Goal: Find specific page/section: Find specific page/section

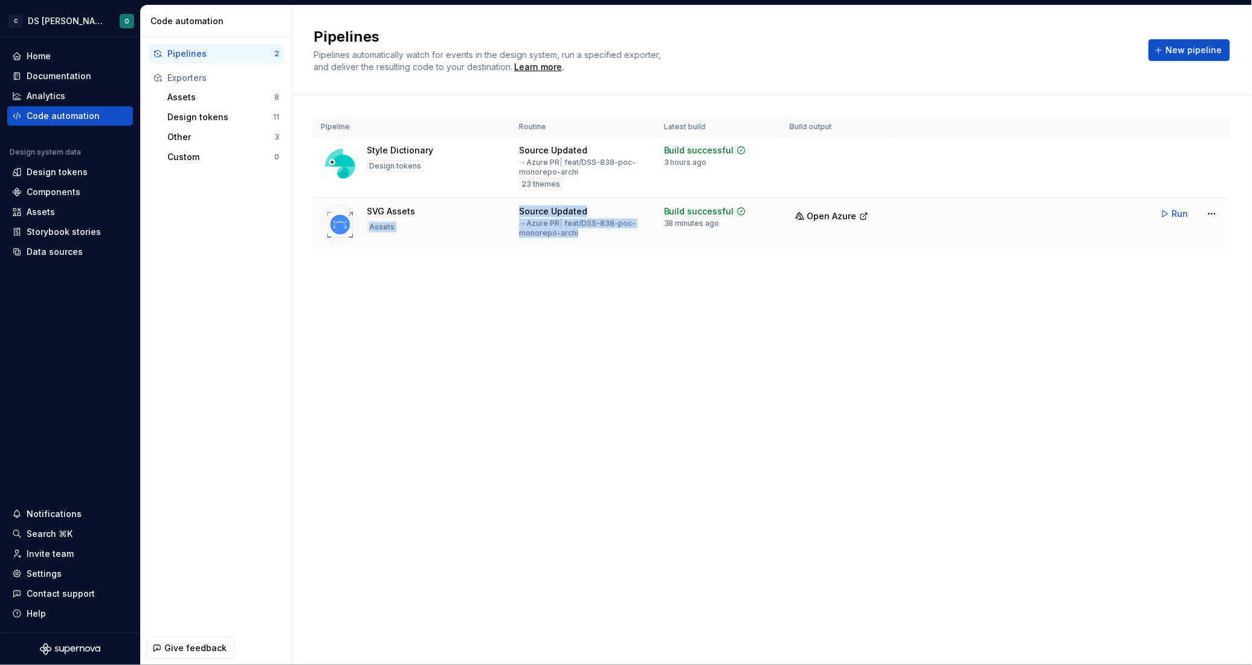
drag, startPoint x: 499, startPoint y: 207, endPoint x: 589, endPoint y: 234, distance: 94.1
click at [589, 234] on tr "SVG Assets Assets Source Updated → Azure PR | feat/DSS-838-poc-monorepo-archi B…" at bounding box center [772, 225] width 917 height 54
click at [589, 234] on div "→ Azure PR | feat/DSS-838-poc-monorepo-archi" at bounding box center [584, 228] width 131 height 19
drag, startPoint x: 495, startPoint y: 207, endPoint x: 489, endPoint y: 199, distance: 9.1
click at [489, 199] on tr "SVG Assets Assets Source Updated → Azure PR | feat/DSS-838-poc-monorepo-archi B…" at bounding box center [772, 225] width 917 height 54
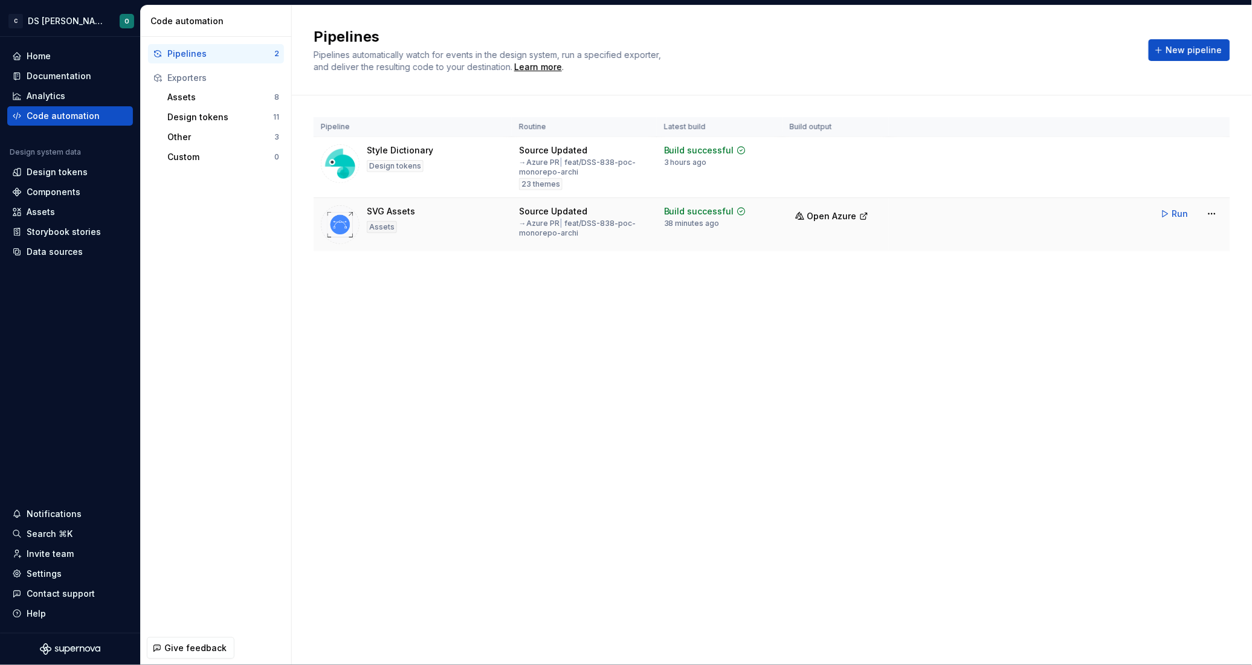
click at [619, 248] on td "Source Updated → Azure PR | feat/DSS-838-poc-monorepo-archi" at bounding box center [584, 225] width 145 height 54
click at [1012, 152] on td "Run" at bounding box center [1059, 152] width 341 height 31
click at [1177, 155] on span "Run" at bounding box center [1180, 153] width 16 height 12
click at [51, 170] on div "Design tokens" at bounding box center [57, 172] width 61 height 12
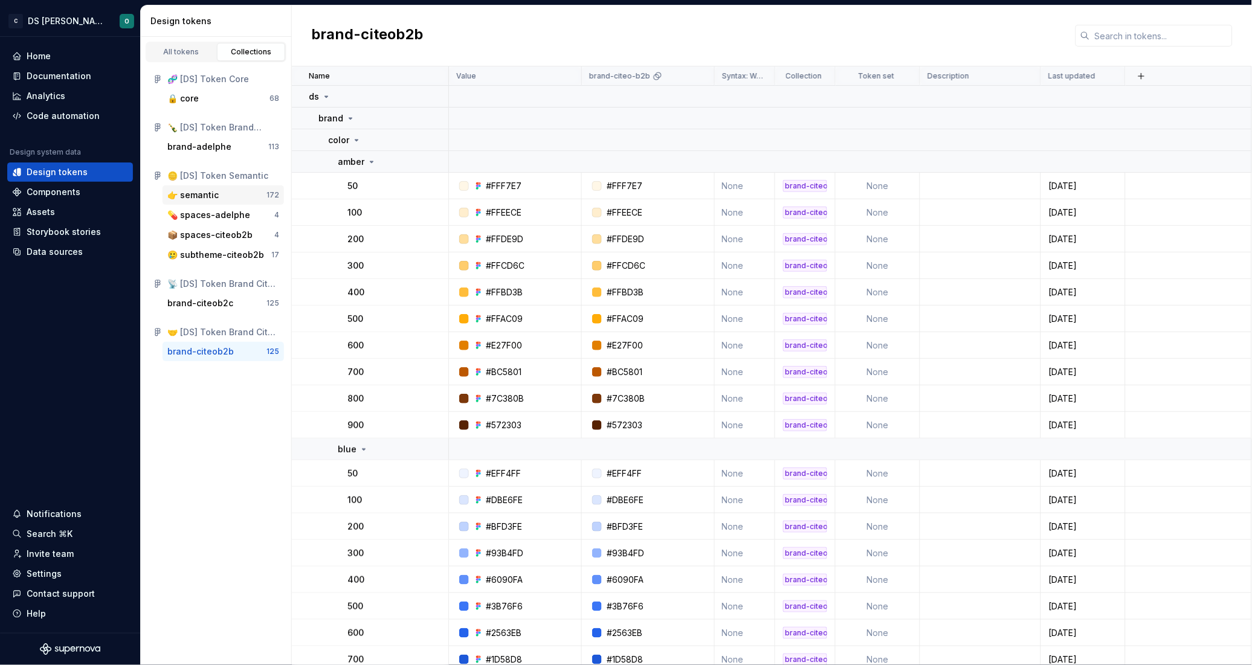
click at [222, 192] on div "👉 semantic" at bounding box center [216, 195] width 99 height 12
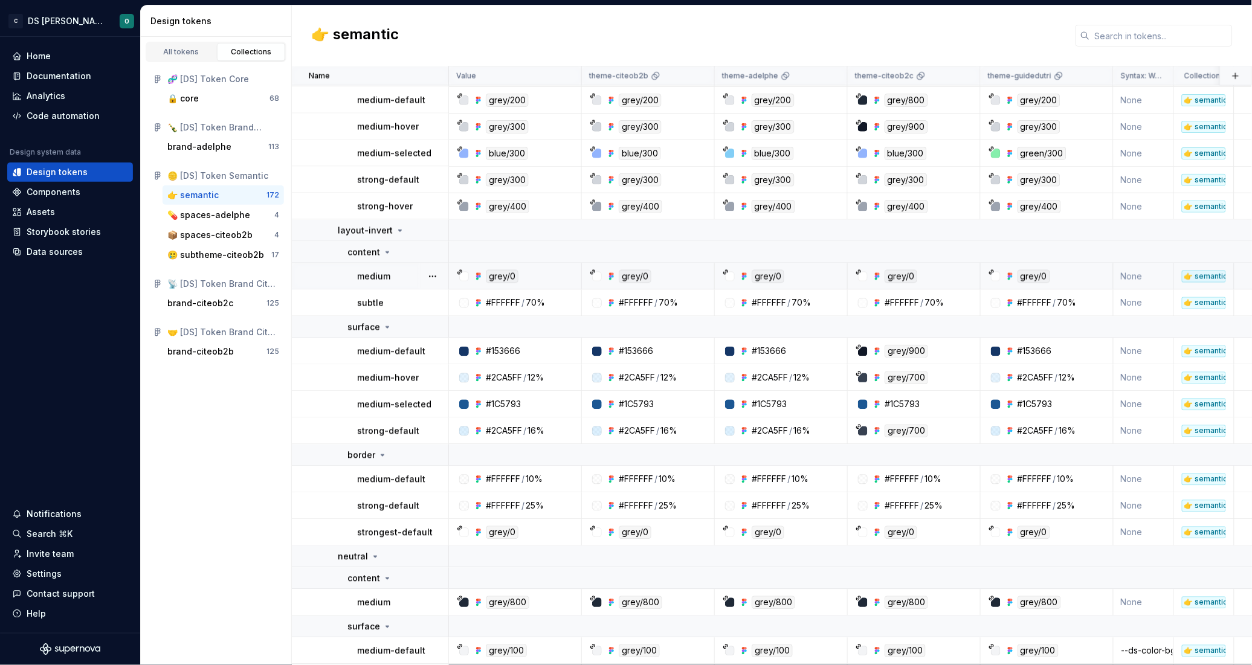
scroll to position [559, 0]
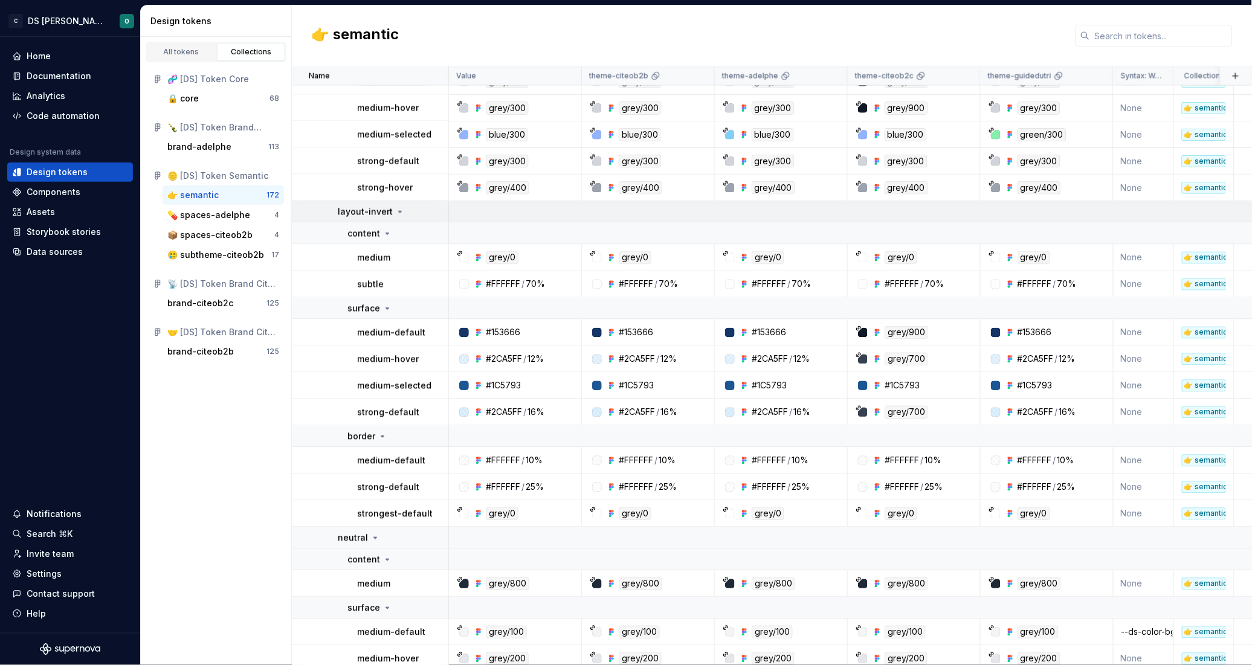
click at [395, 213] on icon at bounding box center [400, 212] width 10 height 10
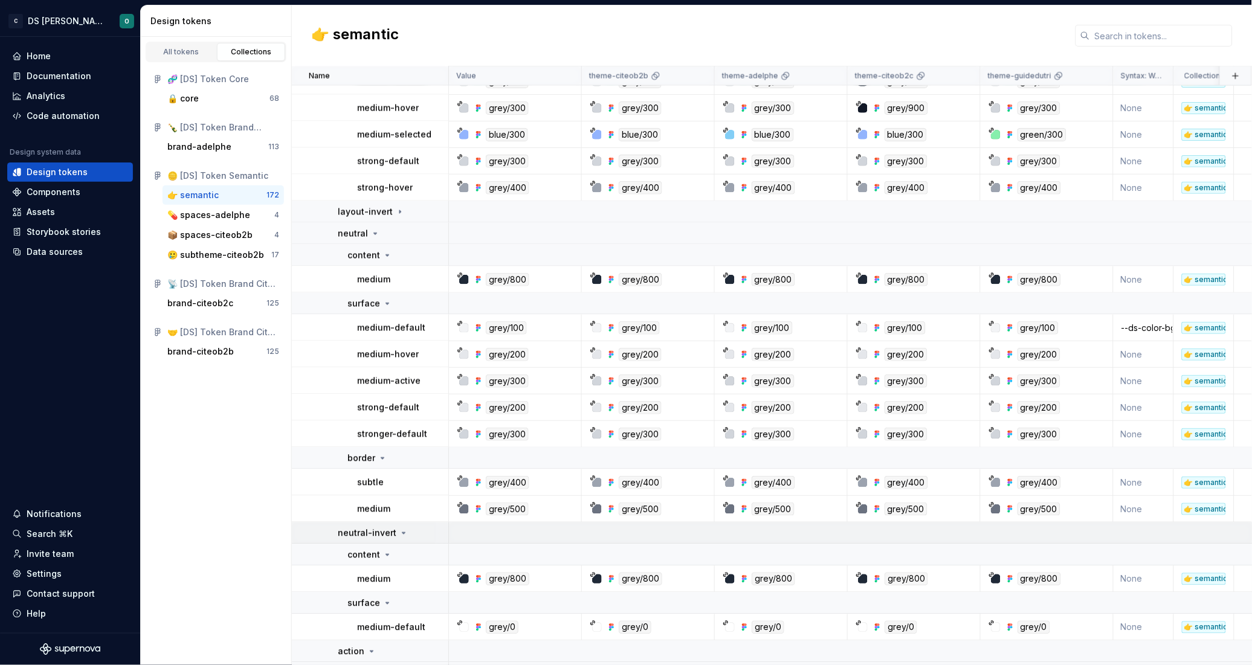
click at [404, 533] on icon at bounding box center [404, 534] width 10 height 10
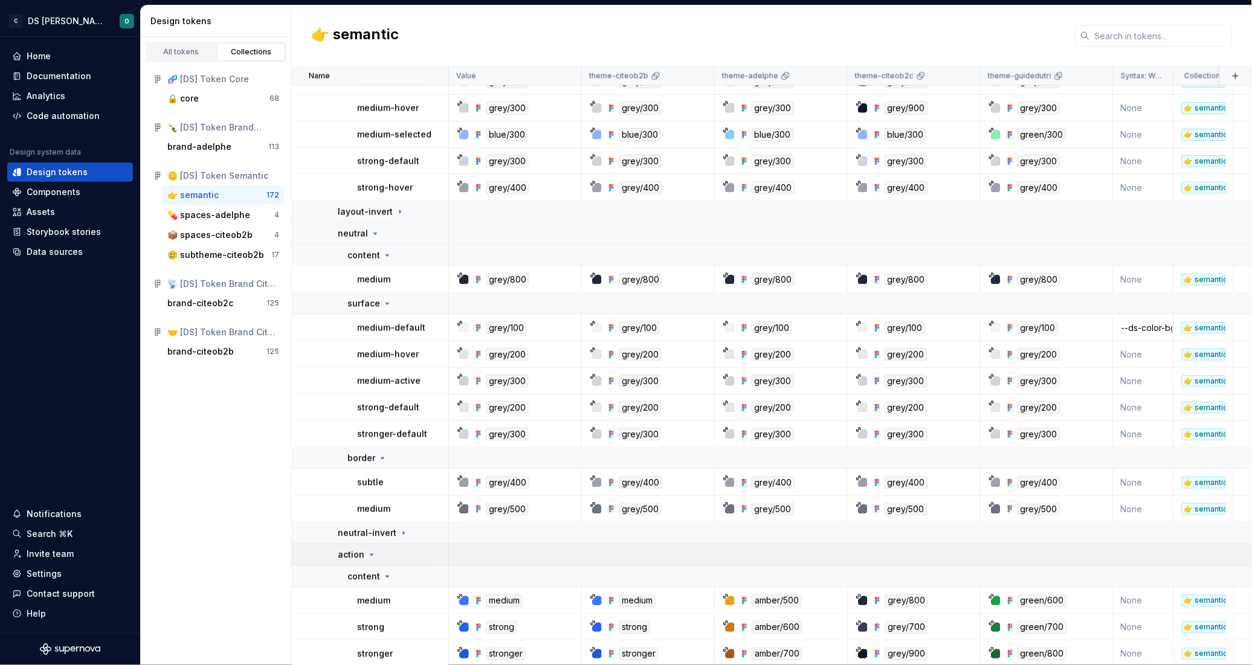
click at [381, 553] on div "action" at bounding box center [393, 555] width 110 height 12
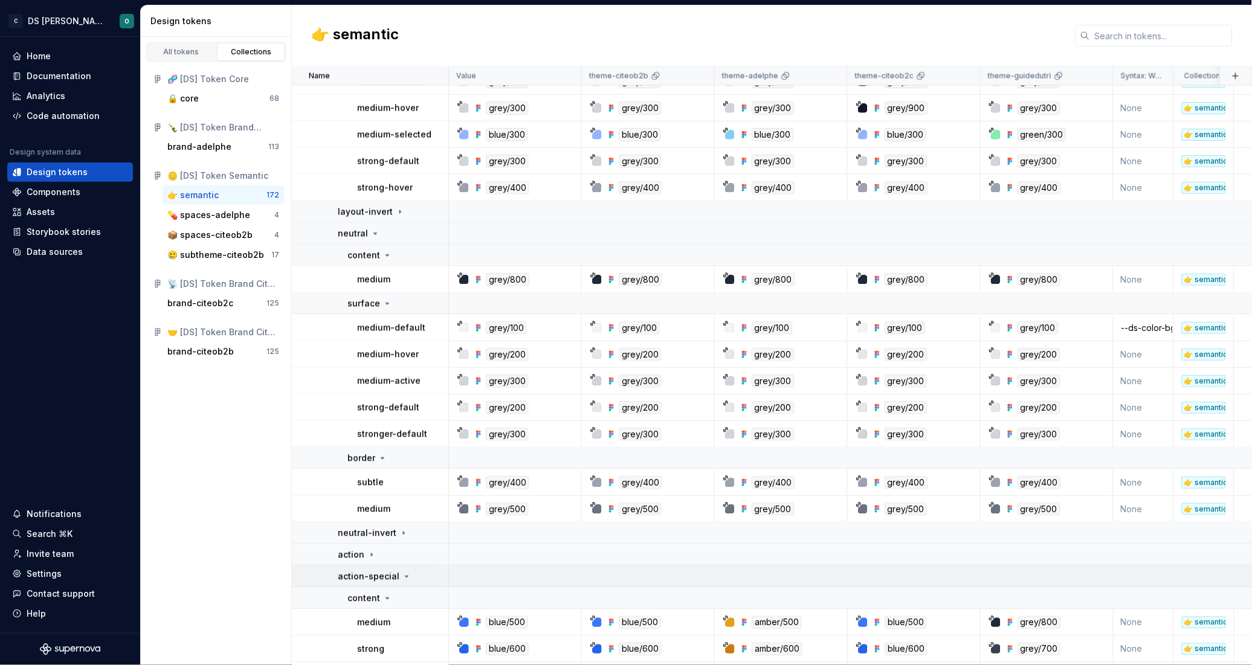
click at [380, 571] on p "action-special" at bounding box center [369, 577] width 62 height 12
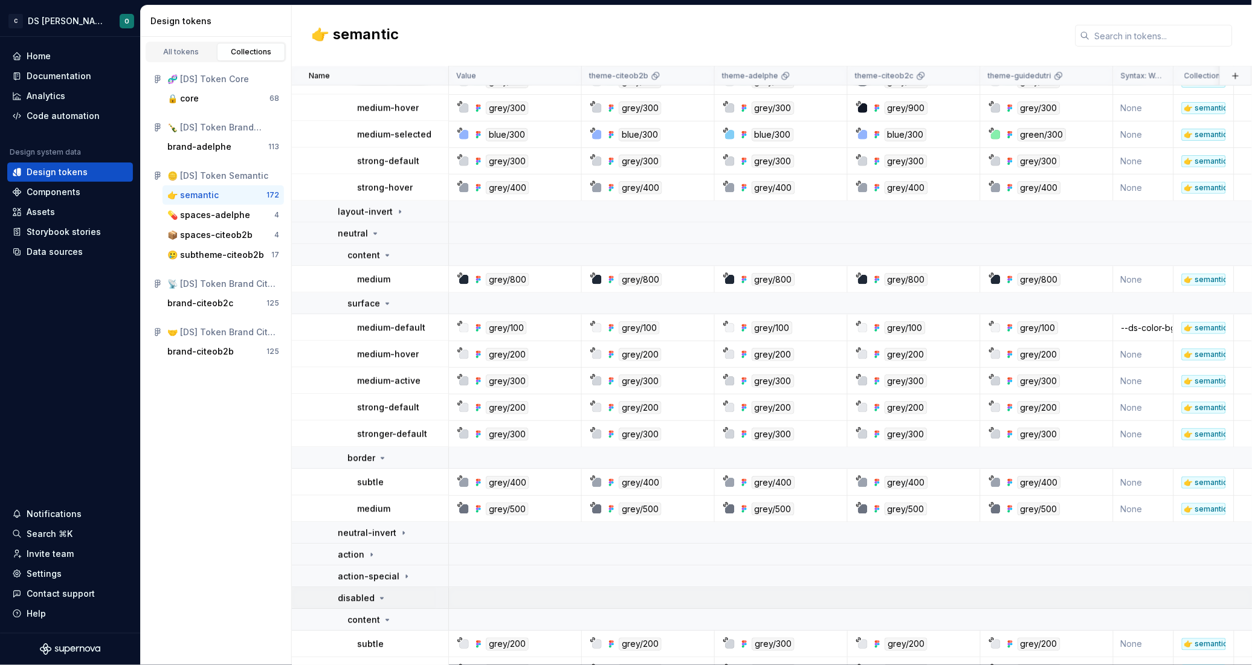
click at [373, 596] on div "disabled" at bounding box center [362, 599] width 49 height 12
click at [380, 621] on p "disabled-invert" at bounding box center [370, 621] width 65 height 12
click at [384, 296] on td "surface" at bounding box center [370, 304] width 157 height 22
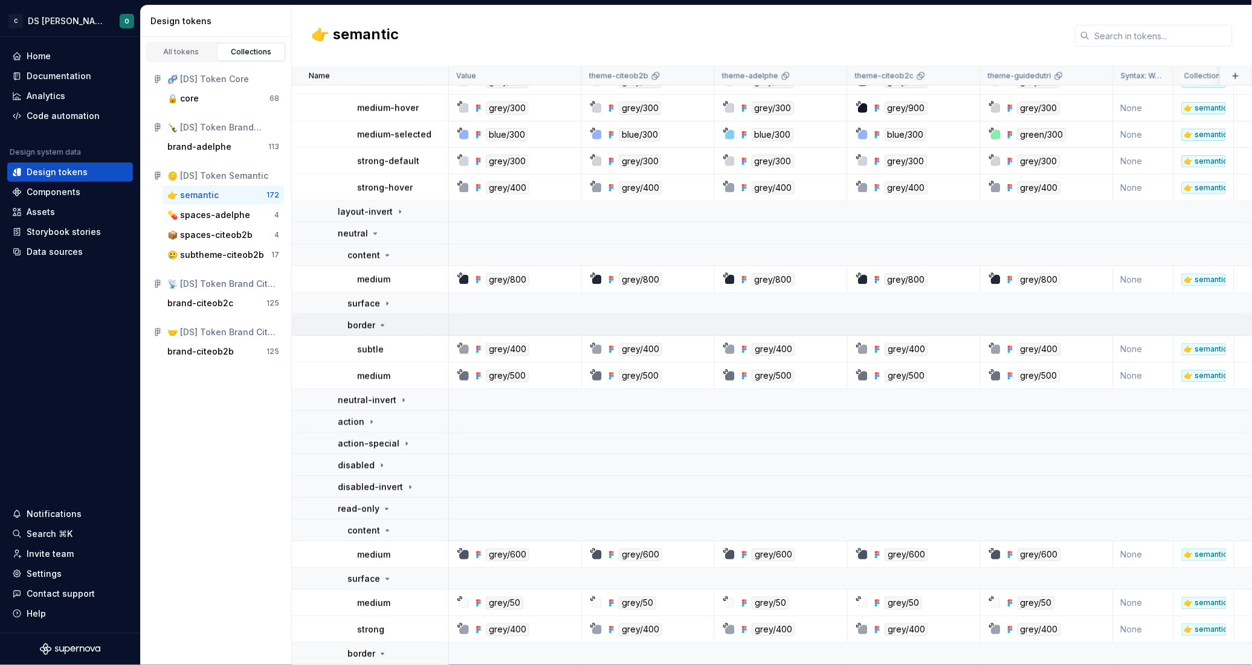
click at [380, 320] on div "border" at bounding box center [367, 326] width 40 height 12
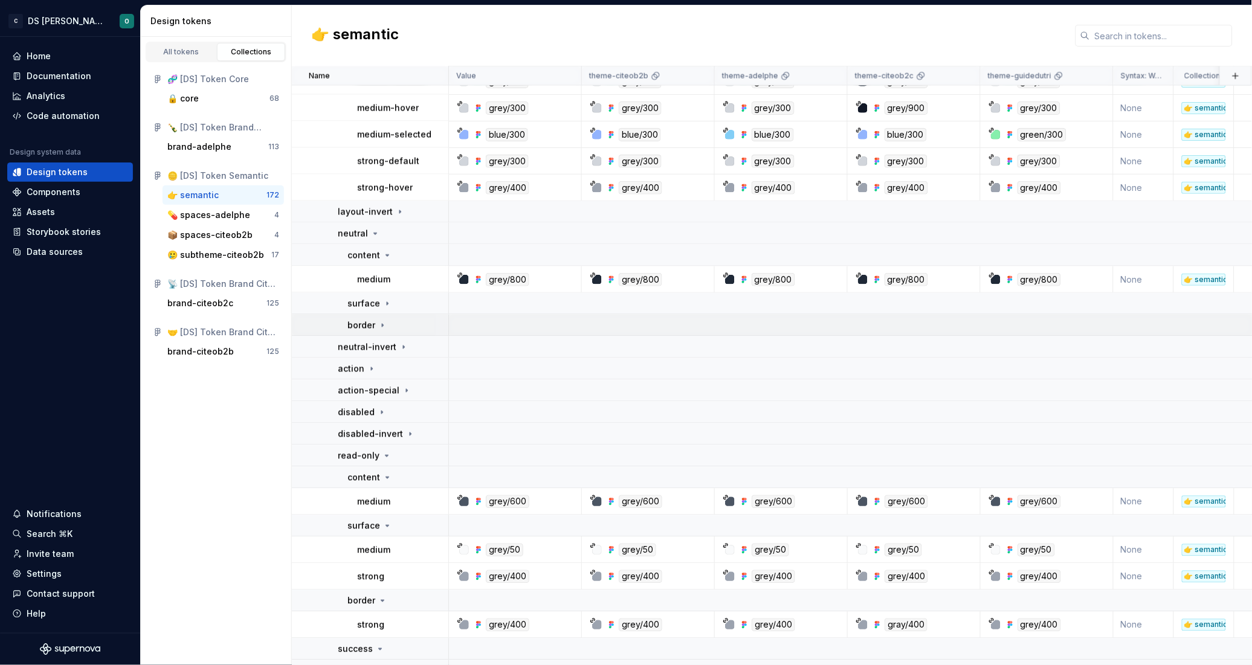
click at [379, 323] on icon at bounding box center [383, 326] width 10 height 10
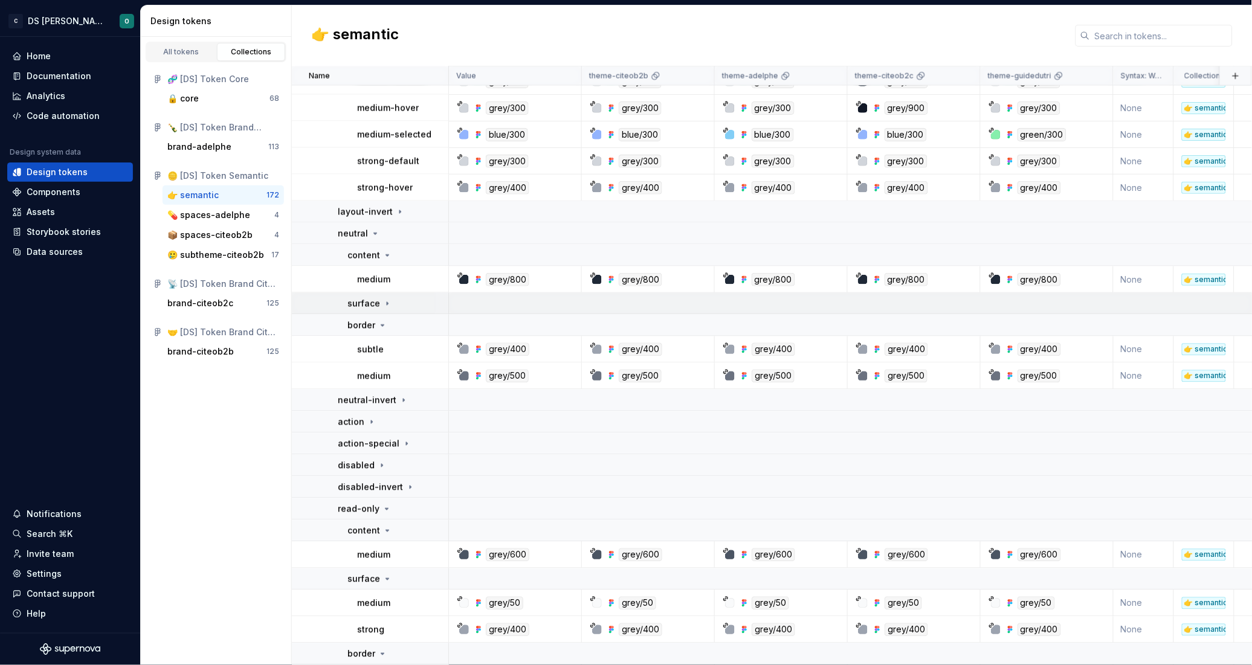
click at [386, 301] on icon at bounding box center [388, 304] width 10 height 10
